Goal: Information Seeking & Learning: Find specific fact

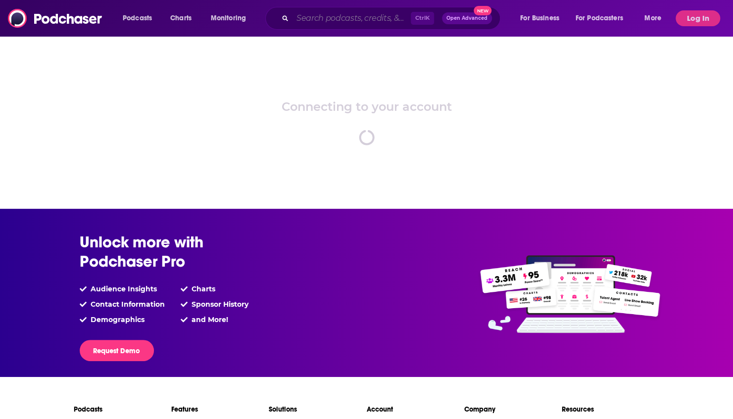
click at [347, 12] on input "Search podcasts, credits, & more..." at bounding box center [352, 18] width 118 height 16
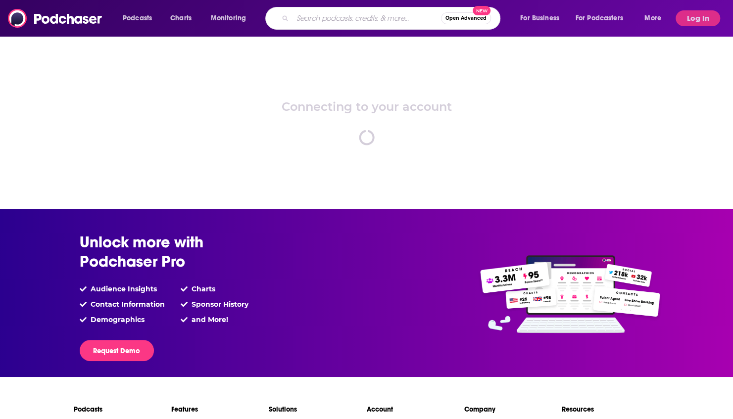
paste input "About: No Priors is a leading AI and tech podcast hosted by prominent investors…"
drag, startPoint x: 348, startPoint y: 18, endPoint x: 417, endPoint y: 21, distance: 68.9
click at [417, 21] on input "About: No Priors is a leading AI and tech podcast hosted by prominent investors…" at bounding box center [357, 18] width 129 height 16
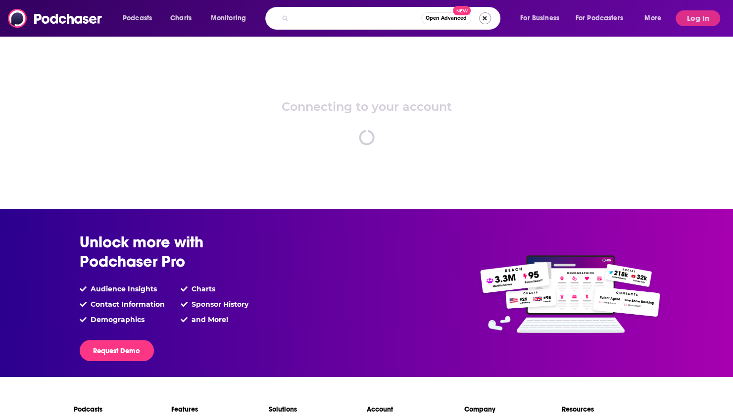
type input "About: No Priors is a leading AI and tech podcast hosted by prominent investors…"
click at [484, 20] on button "Search podcasts, credits, & more..." at bounding box center [485, 18] width 12 height 12
click at [627, 158] on div "Connecting to your account spinner" at bounding box center [366, 122] width 733 height 173
click at [370, 19] on input "Search podcasts, credits, & more..." at bounding box center [367, 18] width 148 height 16
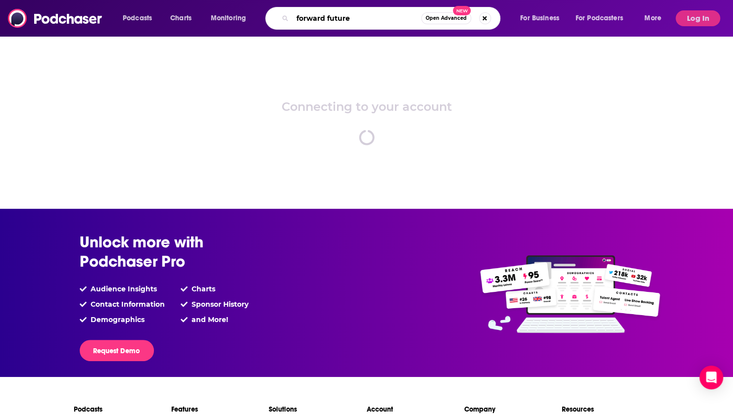
type input "forward future"
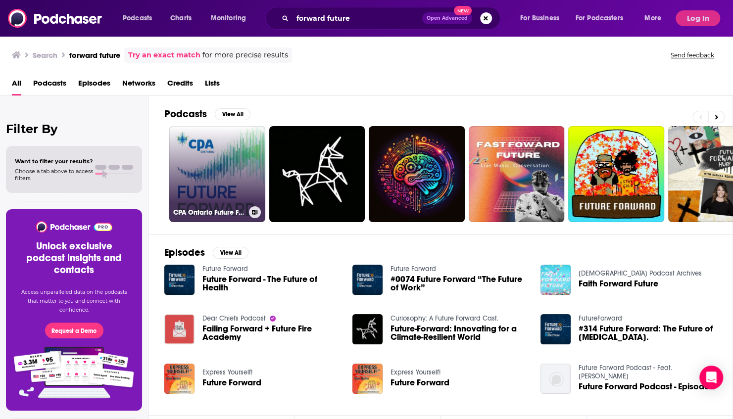
click at [220, 170] on link "CPA Ontario Future Forward" at bounding box center [217, 174] width 96 height 96
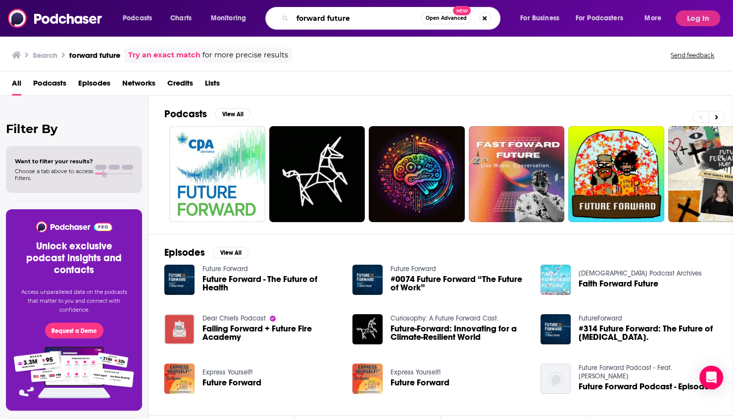
click at [363, 20] on input "forward future" at bounding box center [357, 18] width 129 height 16
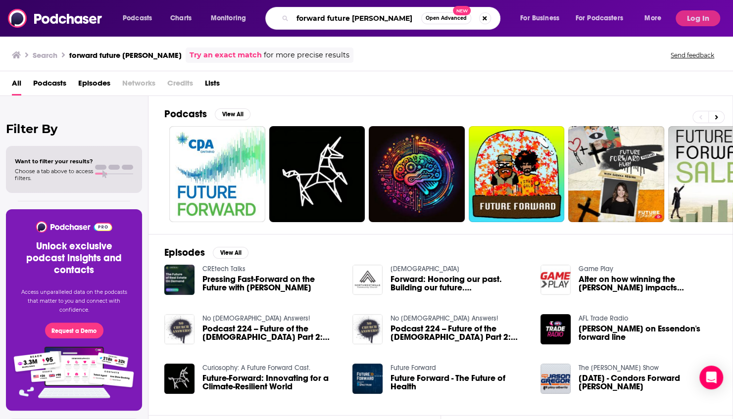
drag, startPoint x: 381, startPoint y: 19, endPoint x: 355, endPoint y: 20, distance: 25.8
click at [355, 20] on input "forward future [PERSON_NAME]" at bounding box center [357, 18] width 129 height 16
type input "forward future [PERSON_NAME]"
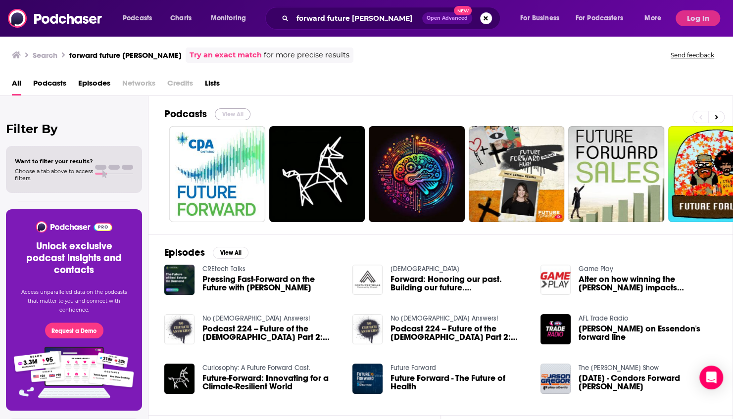
click at [230, 113] on button "View All" at bounding box center [233, 114] width 36 height 12
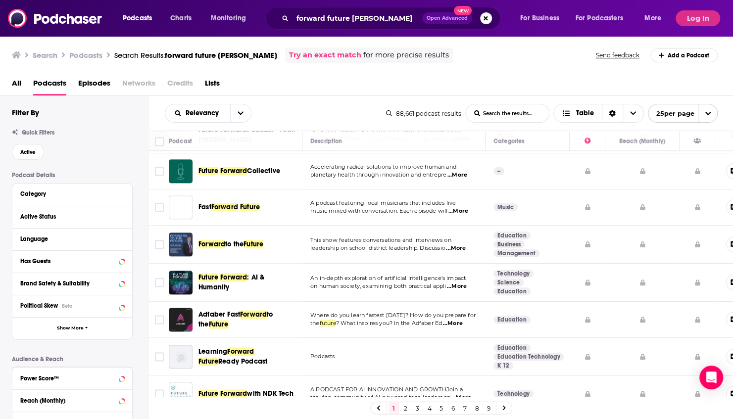
scroll to position [30, 0]
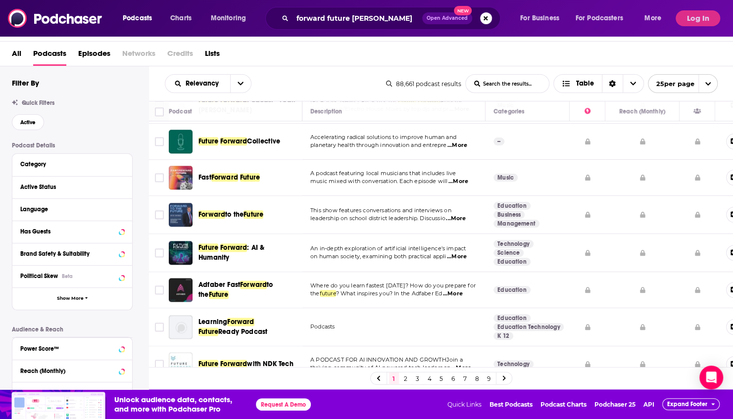
click at [8, 56] on div "All Podcasts Episodes Networks Credits Lists" at bounding box center [367, 54] width 734 height 25
click at [16, 52] on span "All" at bounding box center [16, 56] width 9 height 20
